Goal: Task Accomplishment & Management: Manage account settings

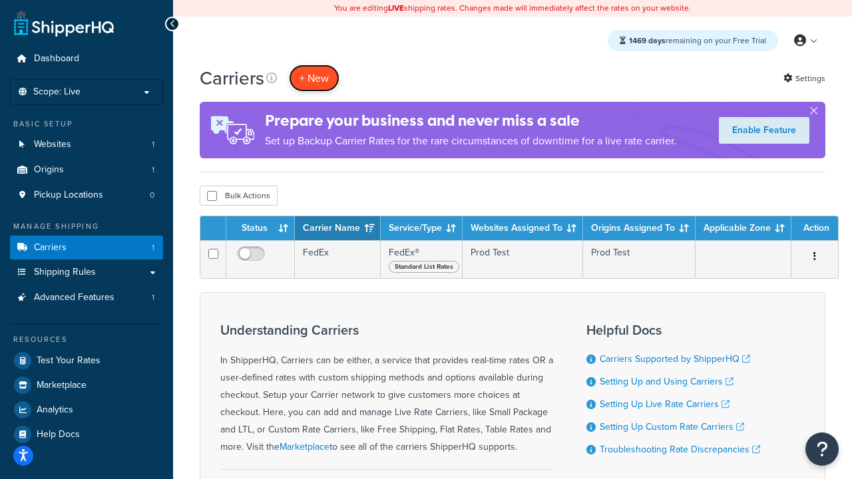
click at [314, 78] on button "+ New" at bounding box center [314, 78] width 51 height 27
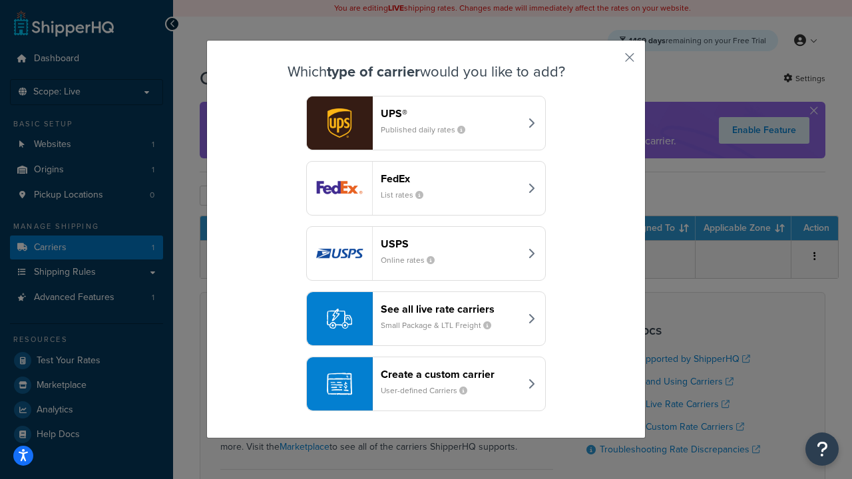
click at [426, 188] on div "FedEx List rates" at bounding box center [450, 188] width 139 height 32
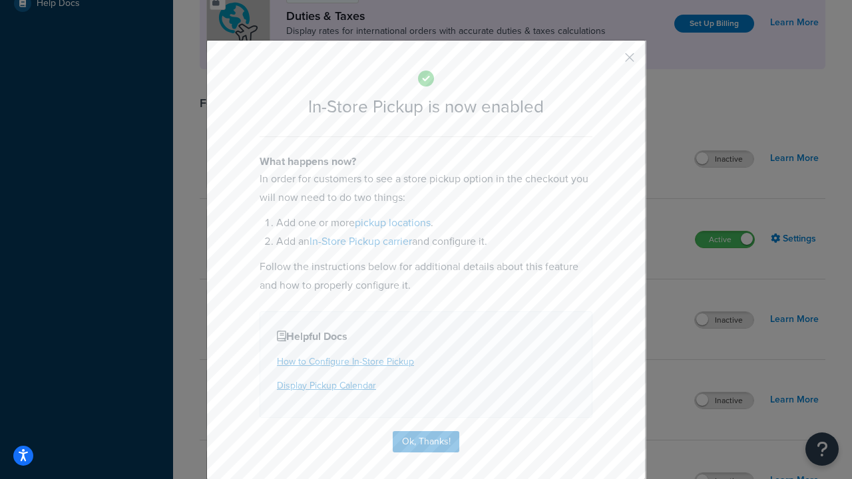
click at [610, 62] on button "button" at bounding box center [610, 62] width 3 height 3
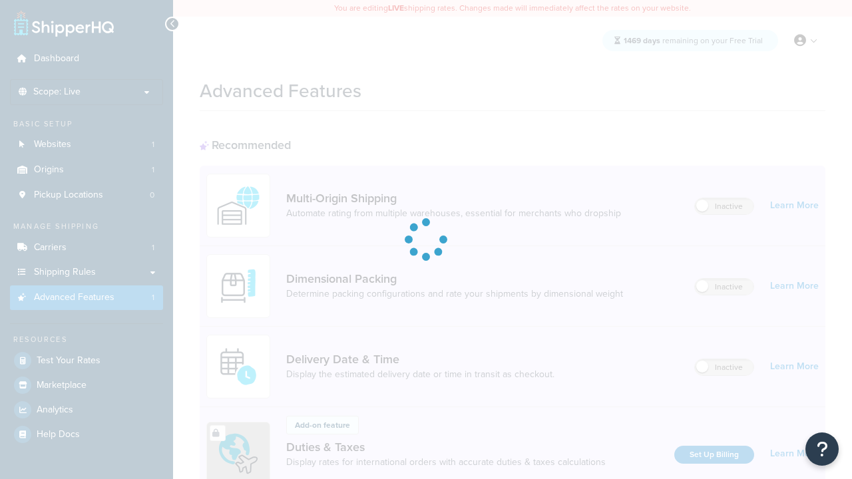
scroll to position [432, 0]
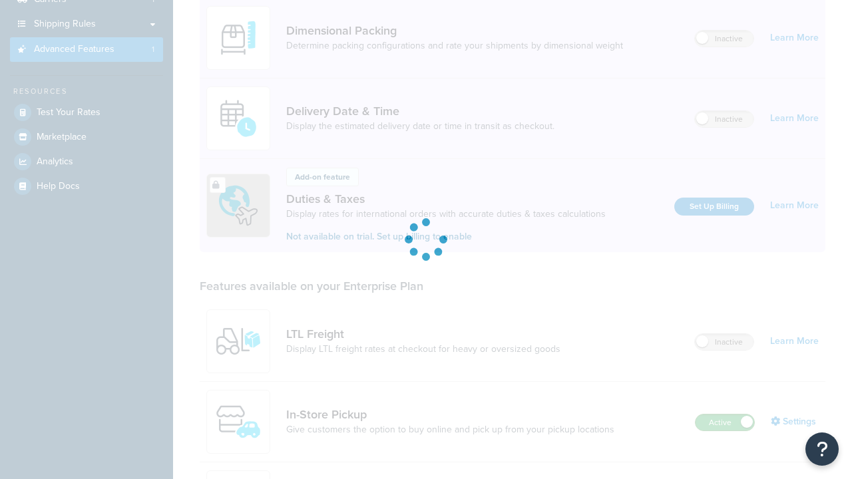
click at [725, 415] on label "Active" at bounding box center [725, 423] width 59 height 16
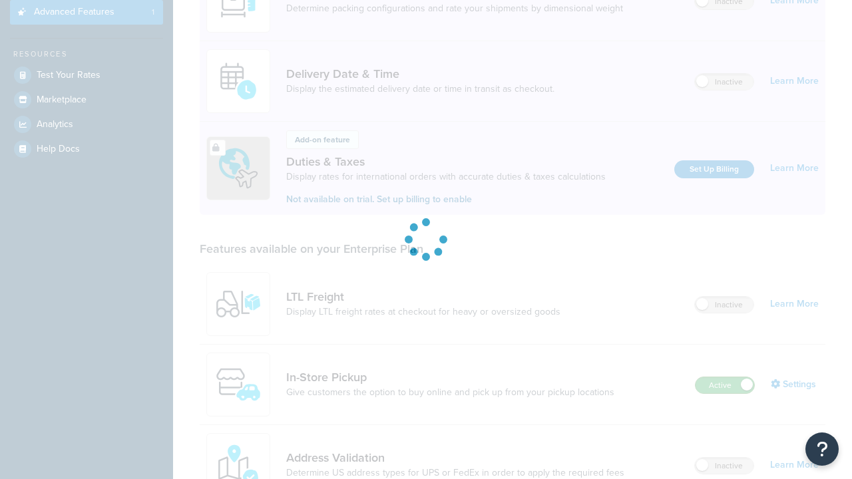
scroll to position [0, 0]
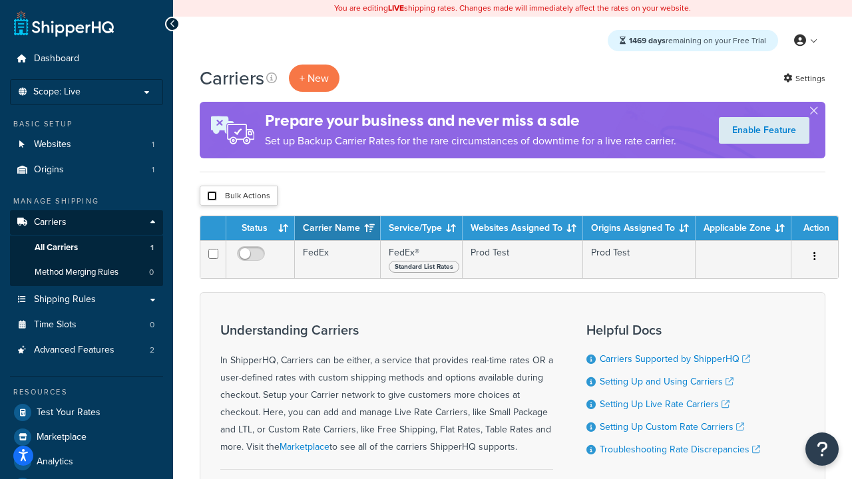
click at [212, 196] on input "checkbox" at bounding box center [212, 196] width 10 height 10
checkbox input "true"
click at [0, 0] on button "Delete" at bounding box center [0, 0] width 0 height 0
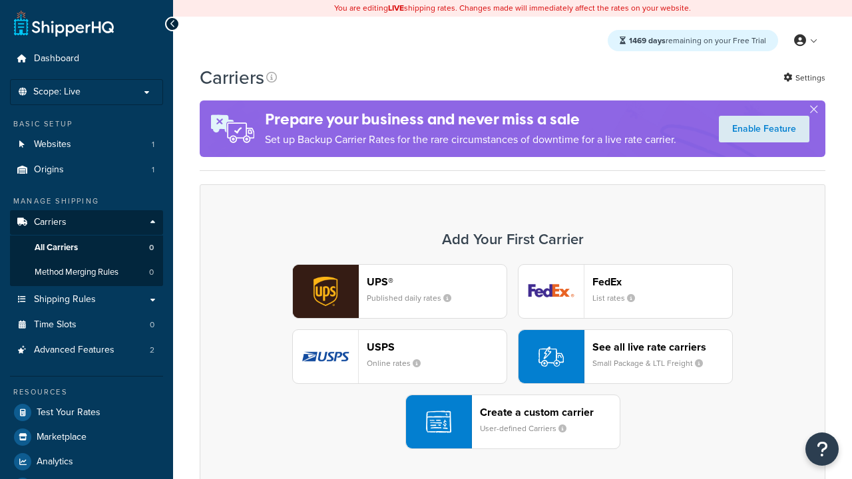
click at [513, 357] on div "UPS® Published daily rates FedEx List rates USPS Online rates See all live rate…" at bounding box center [513, 356] width 598 height 185
click at [663, 282] on header "FedEx" at bounding box center [663, 282] width 140 height 13
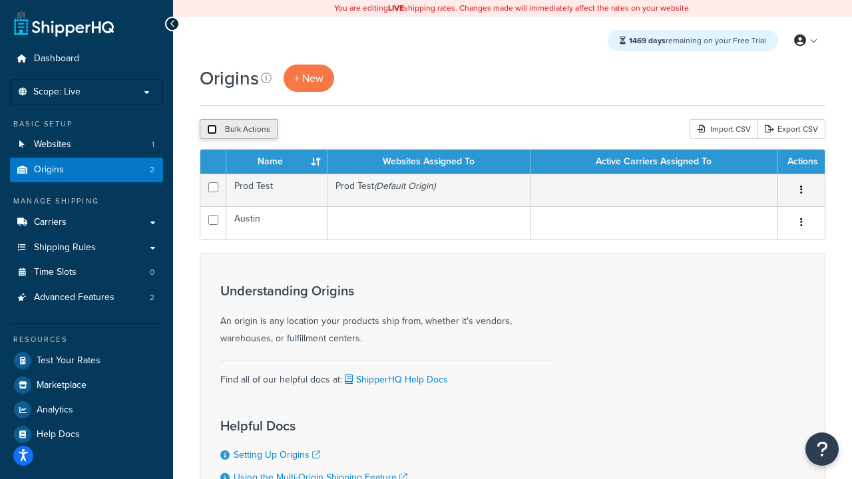
click at [212, 130] on input "checkbox" at bounding box center [212, 130] width 10 height 10
checkbox input "true"
click at [358, 130] on button "Delete" at bounding box center [355, 129] width 46 height 20
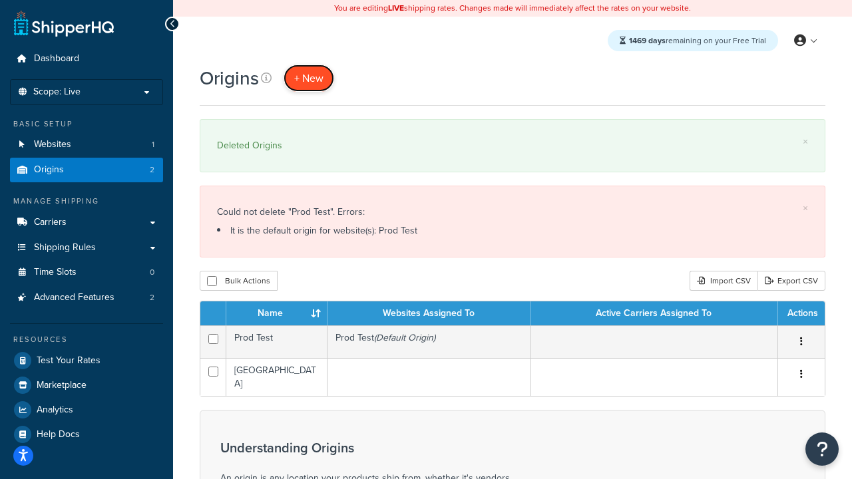
click at [309, 78] on span "+ New" at bounding box center [308, 78] width 29 height 15
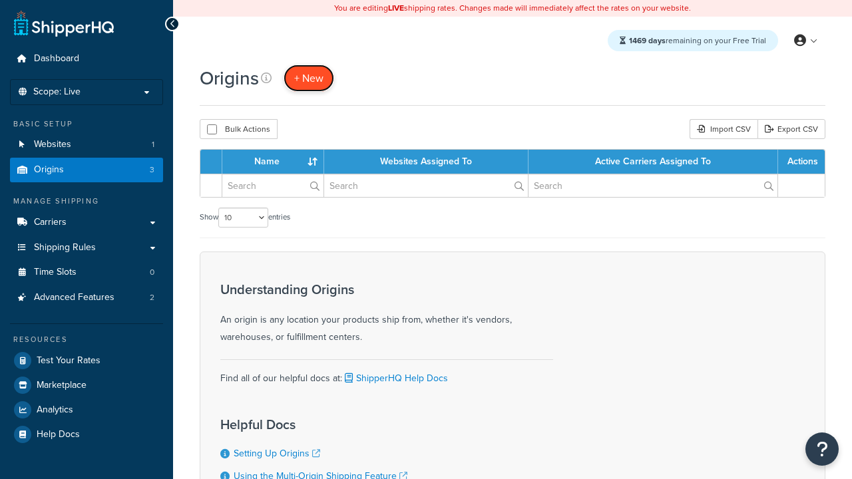
click at [309, 78] on span "+ New" at bounding box center [308, 78] width 29 height 15
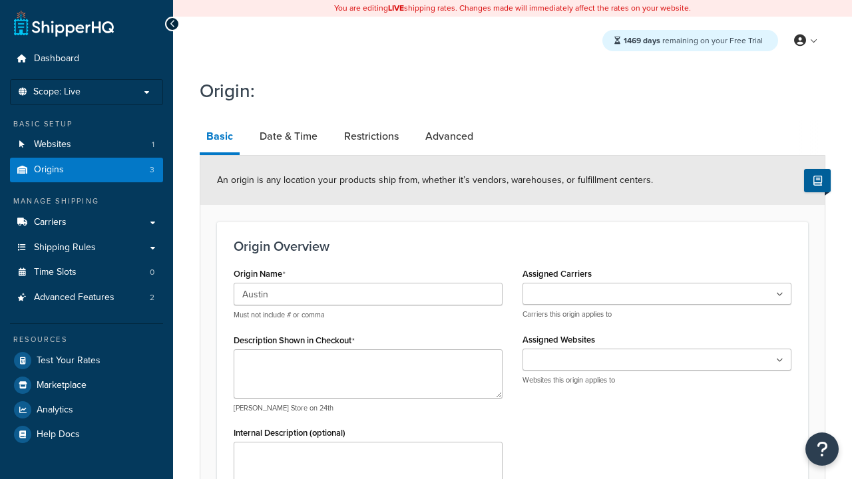
type input "Austin"
type textarea "Austin"
type input "Test Street"
type input "Austin"
select select "43"
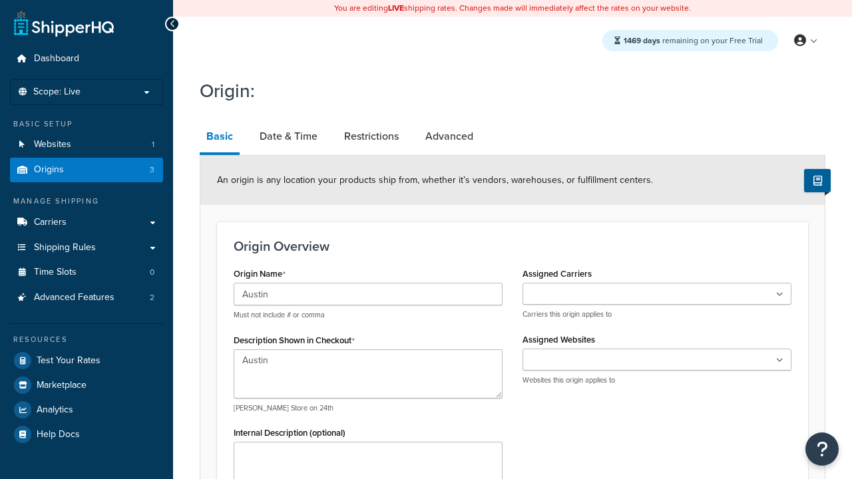
type input "Austin"
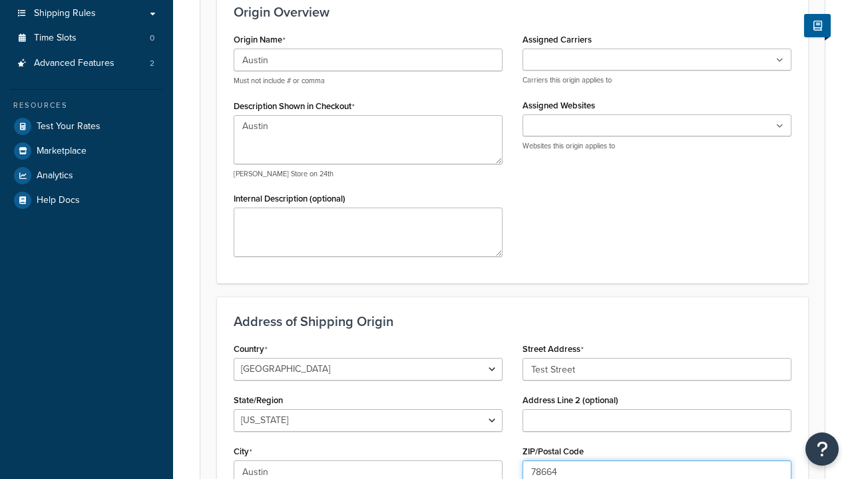
type input "78664"
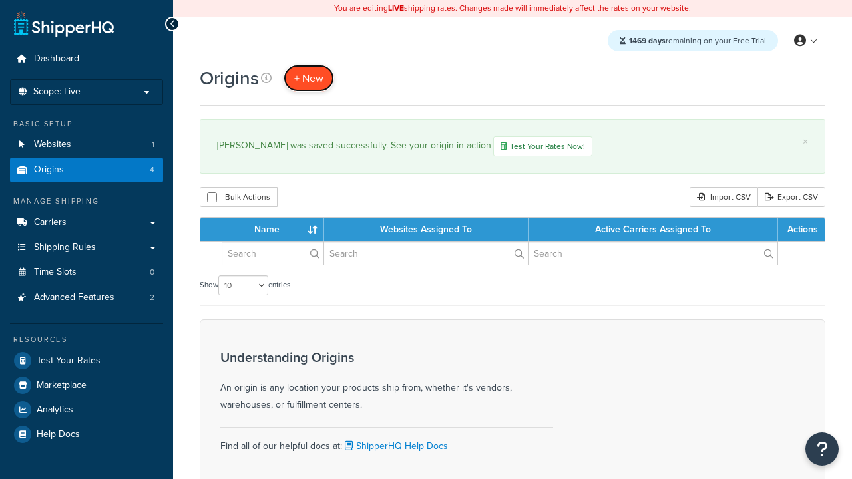
click at [309, 78] on span "+ New" at bounding box center [308, 78] width 29 height 15
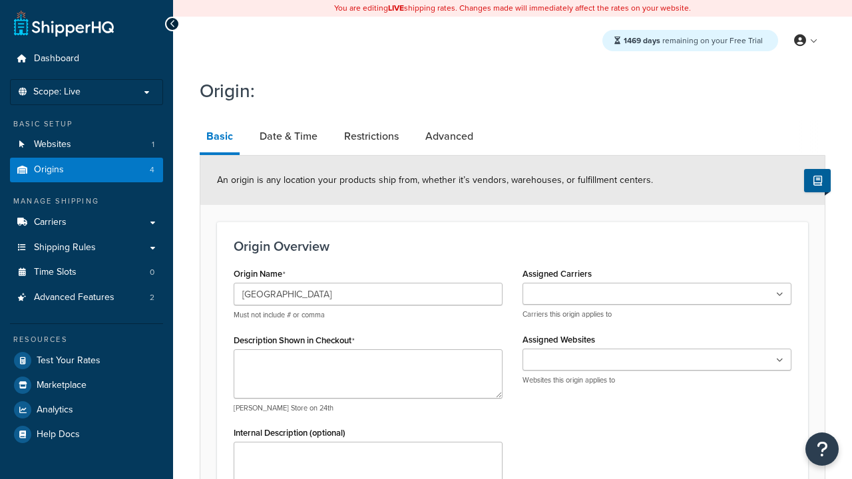
type input "[GEOGRAPHIC_DATA]"
type textarea "[GEOGRAPHIC_DATA]"
type input "Test Street"
type input "Austin"
select select "43"
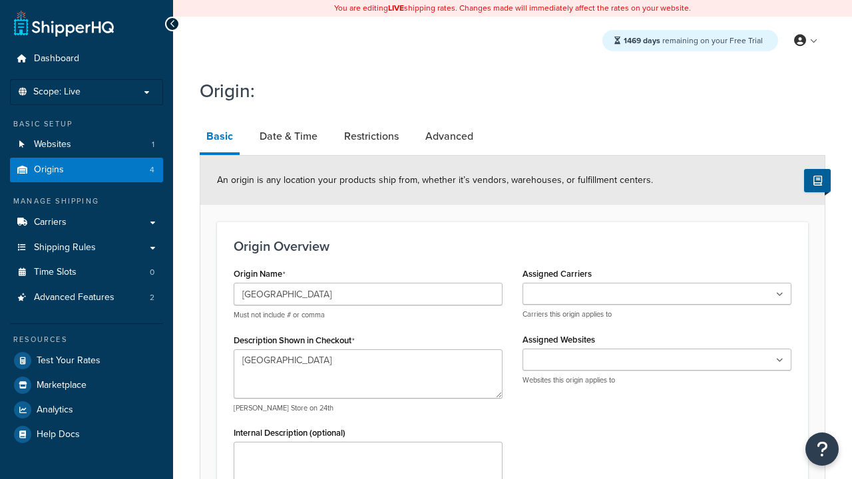
type input "Austin"
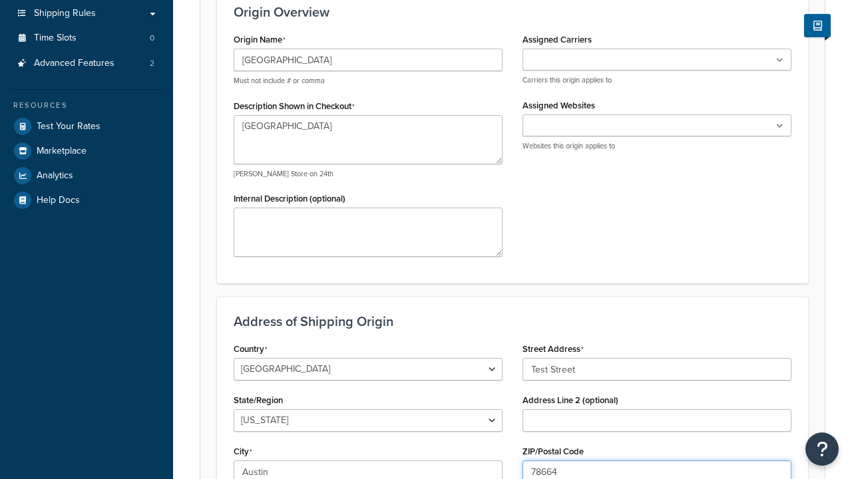
type input "78664"
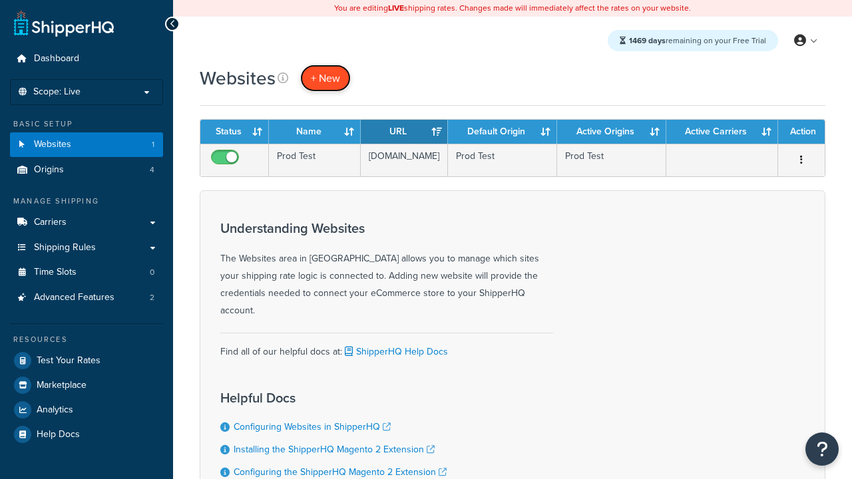
click at [326, 78] on span "+ New" at bounding box center [325, 78] width 29 height 15
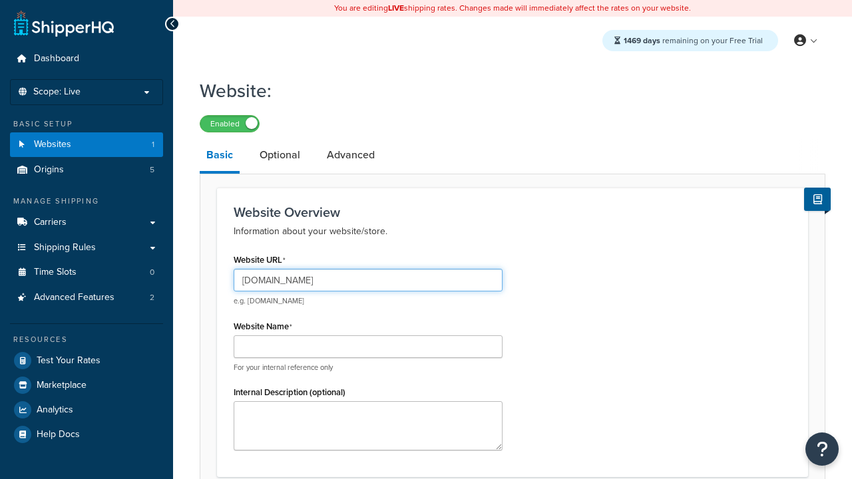
type input "www.testregressionrc.com"
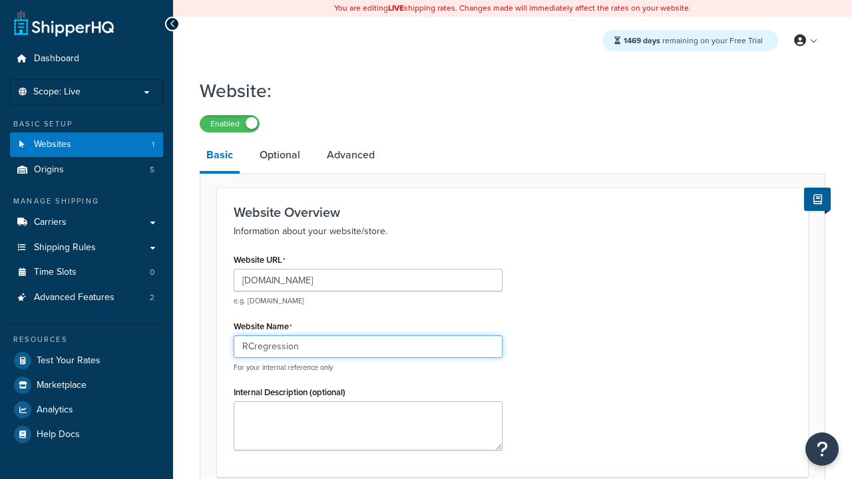
type input "RCregression"
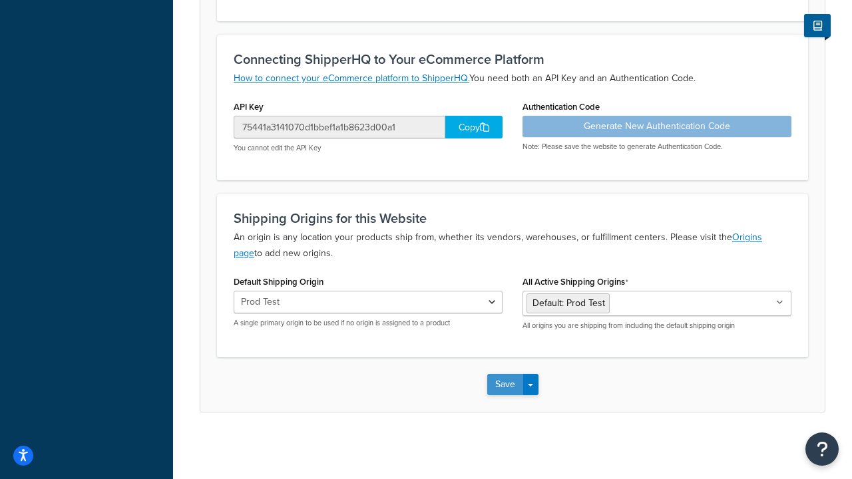
click at [505, 385] on button "Save" at bounding box center [505, 384] width 36 height 21
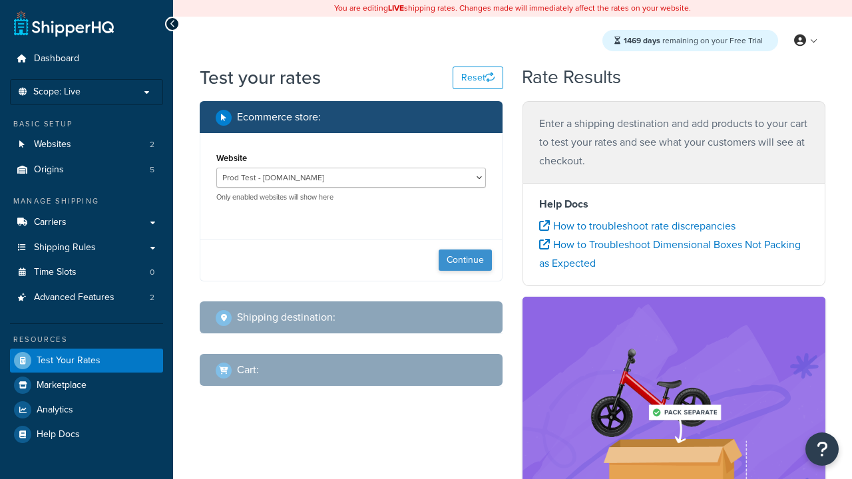
click at [465, 260] on button "Continue" at bounding box center [465, 260] width 53 height 21
select select "TX"
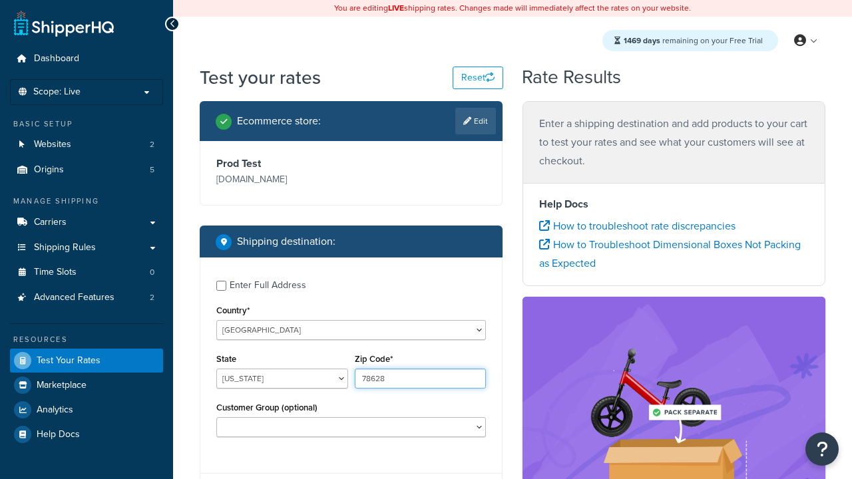
type input "78628"
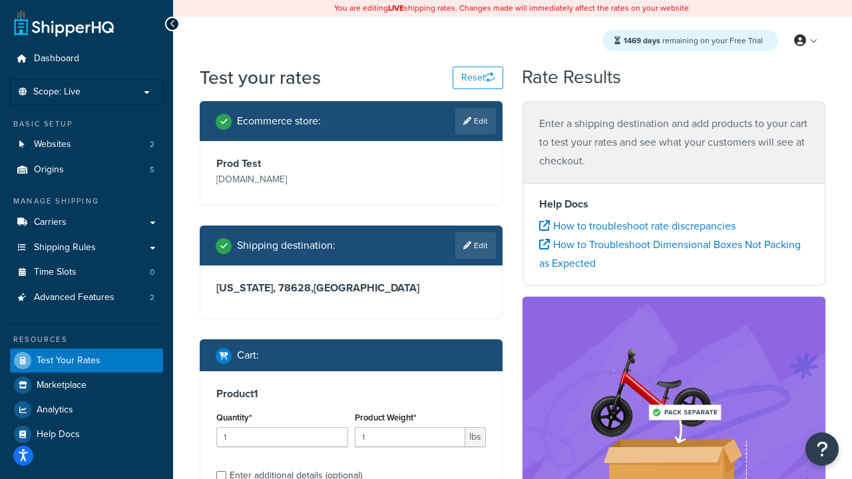
scroll to position [27, 0]
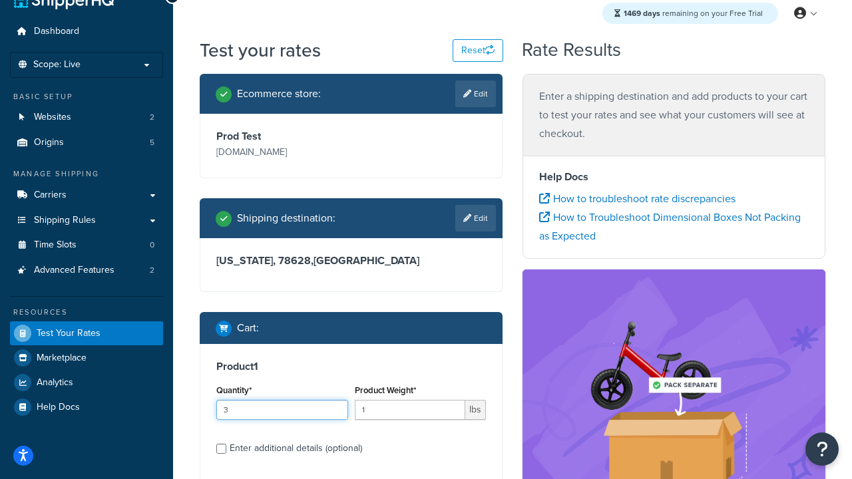
type input "3"
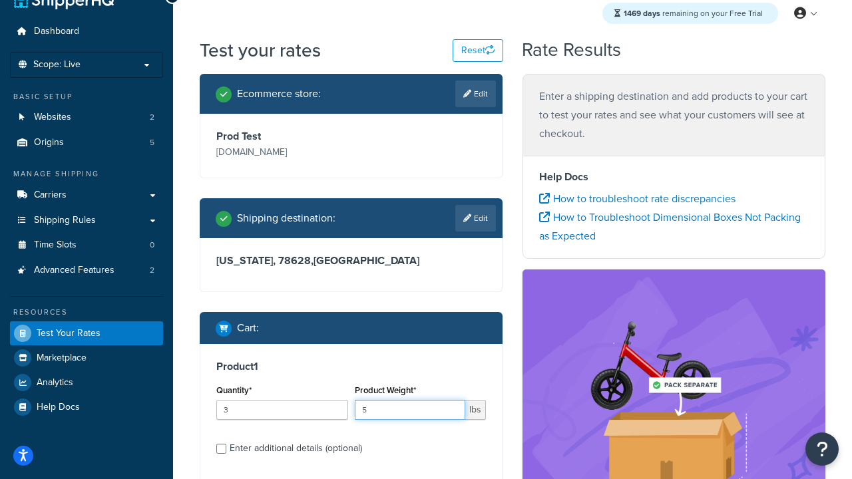
type input "5"
click at [221, 449] on input "Enter additional details (optional)" at bounding box center [221, 449] width 10 height 10
checkbox input "true"
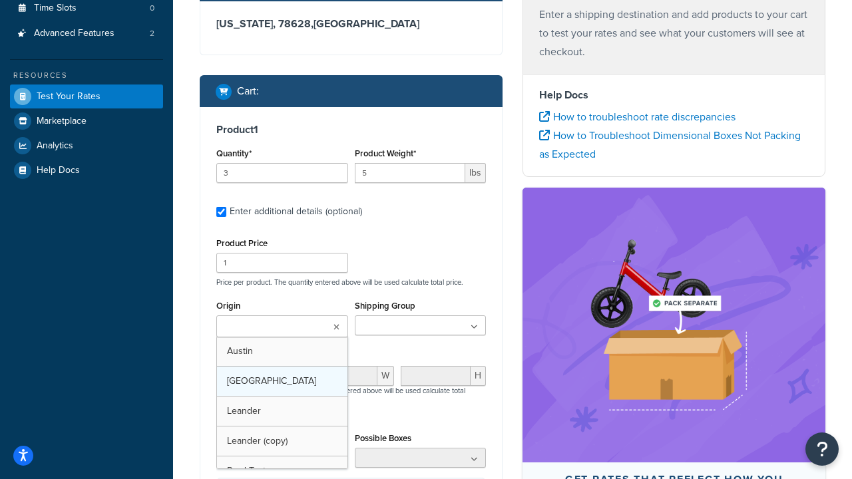
scroll to position [0, 0]
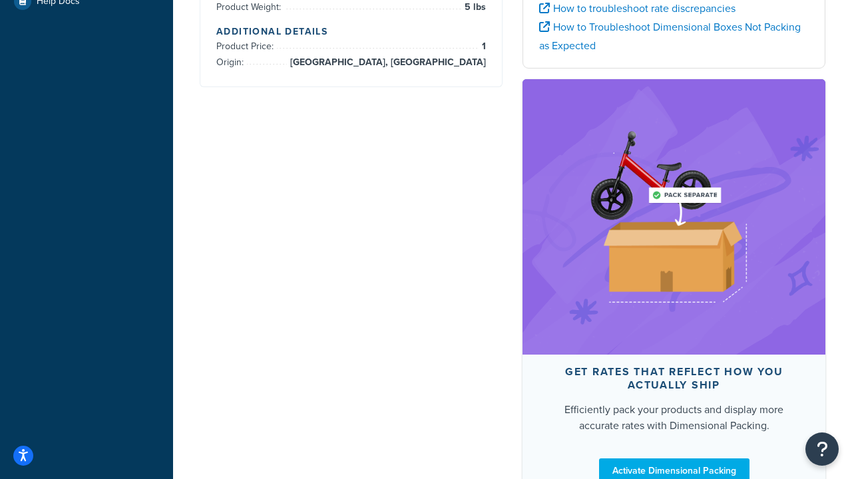
scroll to position [516, 0]
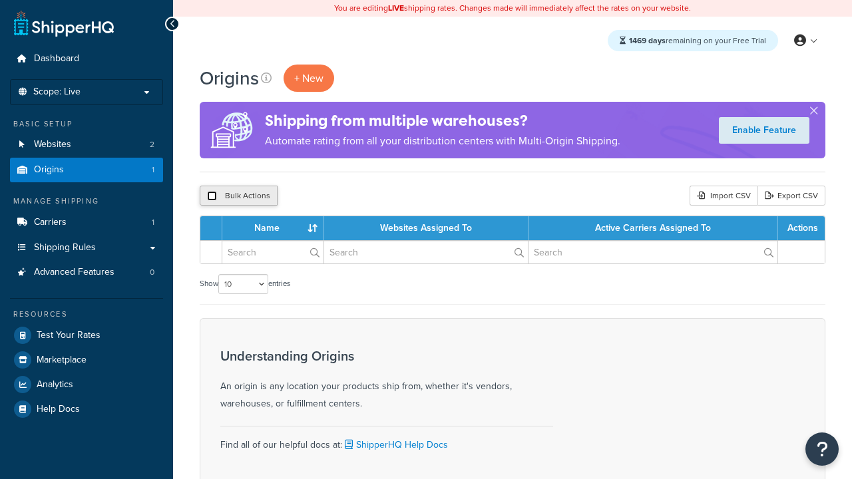
click at [212, 196] on input "checkbox" at bounding box center [212, 196] width 10 height 10
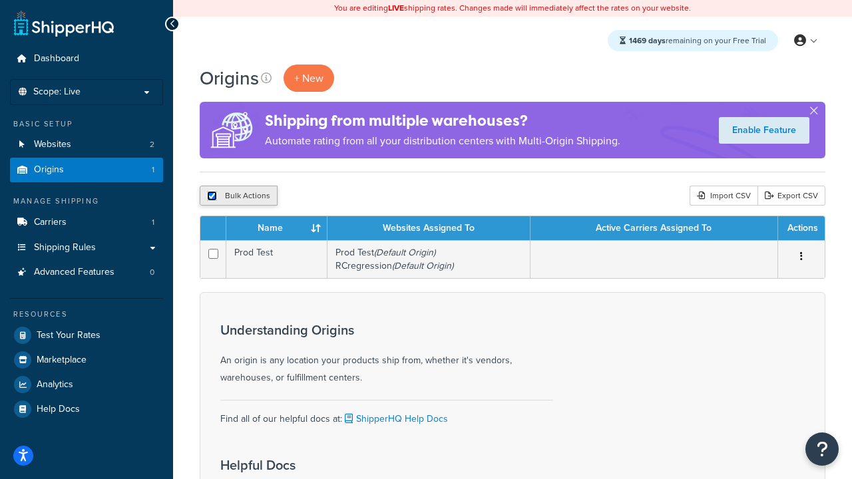
click at [212, 196] on input "checkbox" at bounding box center [212, 196] width 10 height 10
checkbox input "false"
click at [212, 196] on input "checkbox" at bounding box center [212, 196] width 10 height 10
checkbox input "true"
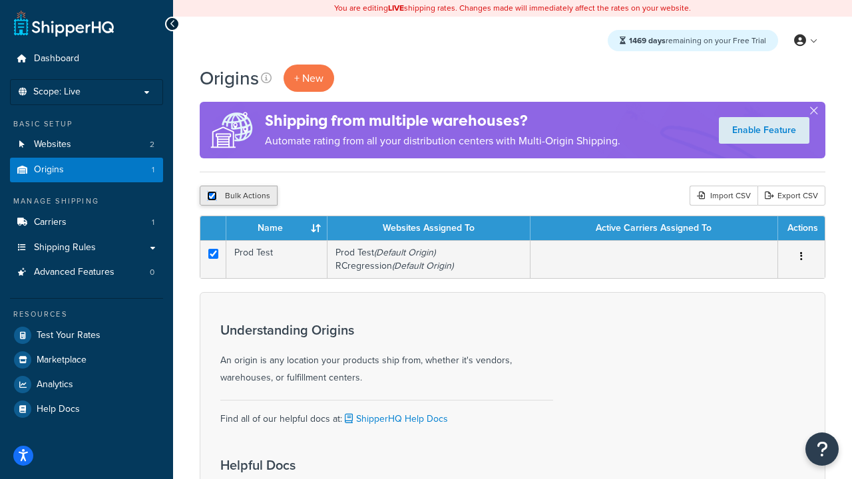
checkbox input "true"
click at [358, 196] on button "Delete" at bounding box center [355, 196] width 46 height 20
